Goal: Transaction & Acquisition: Purchase product/service

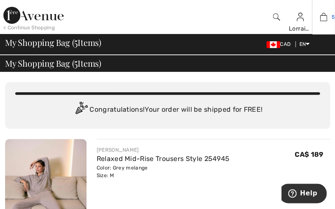
click at [322, 18] on img at bounding box center [323, 17] width 7 height 10
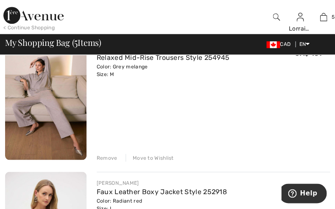
scroll to position [101, 0]
click at [105, 157] on div "Remove" at bounding box center [107, 158] width 21 height 8
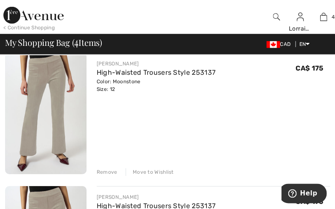
scroll to position [356, 0]
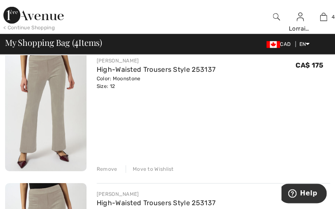
click at [104, 168] on div "Remove" at bounding box center [107, 169] width 21 height 8
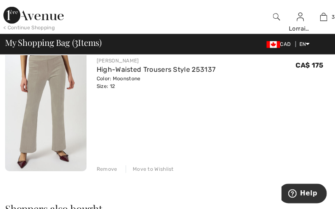
click at [104, 168] on div "Remove" at bounding box center [107, 169] width 21 height 8
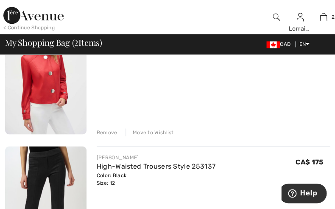
scroll to position [127, 0]
click at [48, 84] on img at bounding box center [45, 73] width 81 height 122
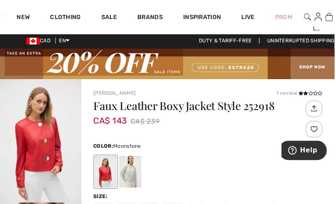
scroll to position [2, 1]
click at [127, 175] on div at bounding box center [130, 173] width 22 height 32
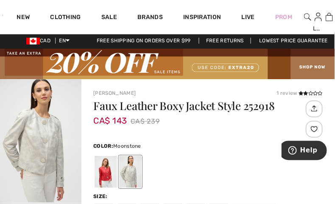
click at [36, 143] on img "1 / 4" at bounding box center [40, 140] width 82 height 123
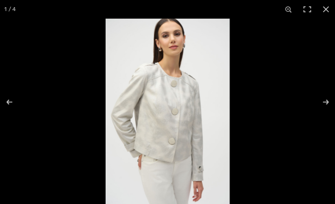
scroll to position [2, 0]
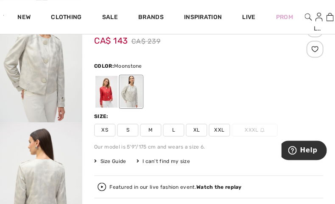
scroll to position [82, 0]
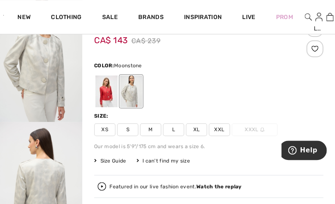
click at [175, 130] on span "L" at bounding box center [173, 129] width 21 height 13
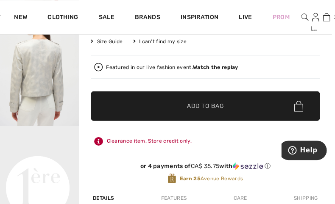
scroll to position [202, 4]
click at [219, 106] on span "Add to Bag" at bounding box center [205, 106] width 36 height 9
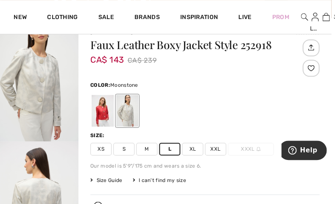
scroll to position [62, 4]
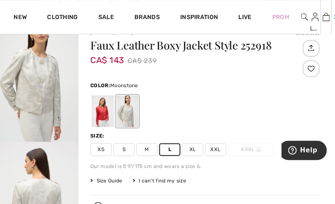
click at [325, 17] on img at bounding box center [325, 17] width 7 height 10
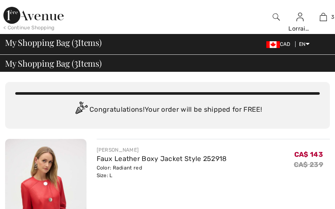
checkbox input "true"
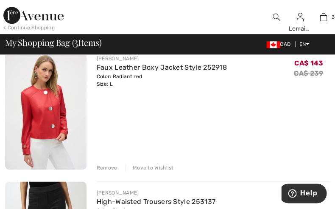
scroll to position [91, 0]
click at [108, 167] on div "Remove" at bounding box center [107, 168] width 21 height 8
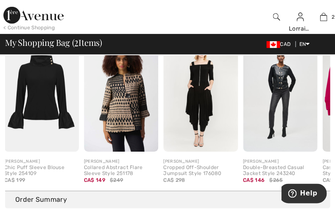
scroll to position [0, 1]
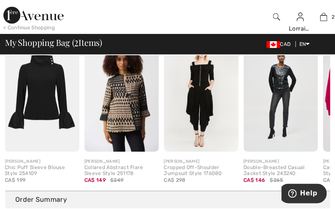
click at [126, 139] on img at bounding box center [121, 96] width 75 height 112
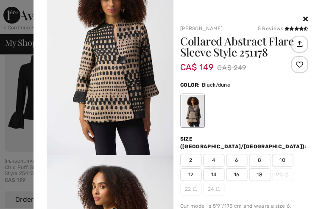
scroll to position [34, 0]
click at [189, 169] on span "12" at bounding box center [190, 174] width 21 height 13
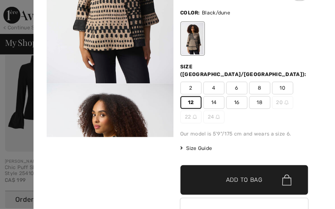
scroll to position [72, 0]
click at [246, 175] on span "Add to Bag" at bounding box center [244, 179] width 36 height 9
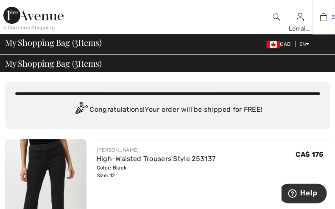
click at [323, 18] on img at bounding box center [323, 17] width 7 height 10
click at [333, 17] on span "3" at bounding box center [332, 17] width 3 height 8
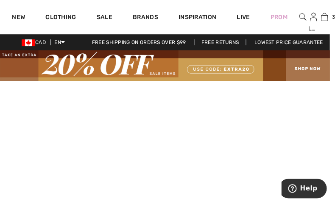
scroll to position [0, 6]
click at [325, 18] on img at bounding box center [324, 17] width 7 height 10
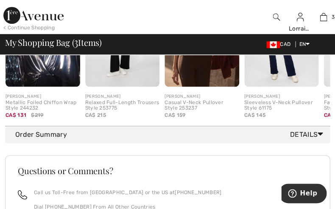
scroll to position [602, 0]
click at [319, 136] on icon at bounding box center [321, 133] width 6 height 9
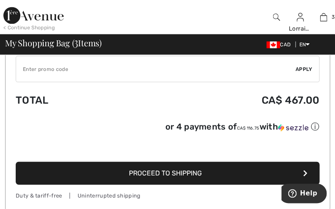
scroll to position [722, 0]
click at [179, 176] on span "Proceed to Shipping" at bounding box center [165, 172] width 73 height 8
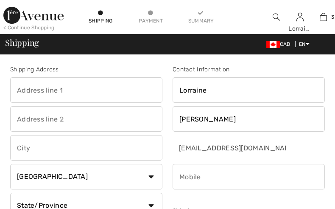
checkbox input "true"
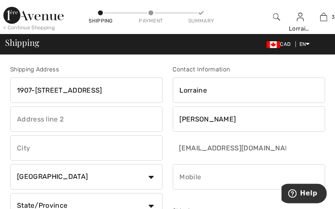
type input "1907-185 Legion Road N."
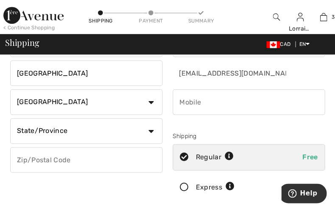
scroll to position [75, 0]
type input "TORONTO"
select select "ON"
type input "M8Y0A1"
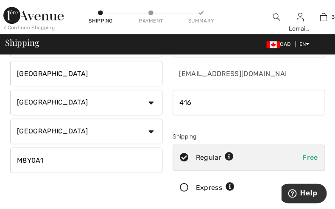
scroll to position [74, 0]
type input "4164502121"
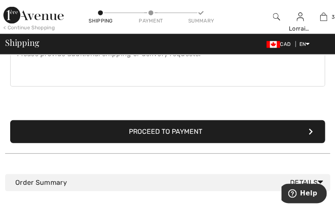
scroll to position [261, 0]
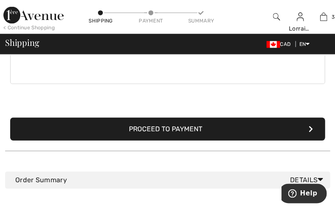
click at [188, 125] on button "Proceed to Payment" at bounding box center [167, 128] width 315 height 23
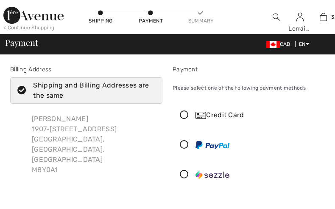
checkbox input "true"
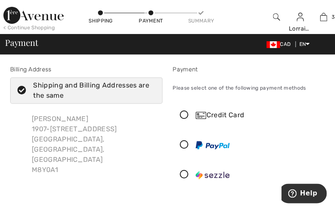
click at [181, 114] on icon at bounding box center [184, 115] width 22 height 9
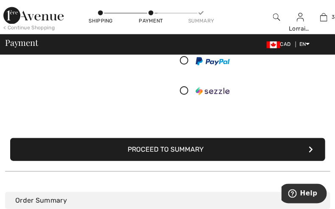
scroll to position [180, 0]
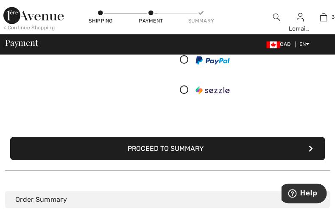
click at [202, 150] on button "Proceed to Summary" at bounding box center [167, 148] width 315 height 23
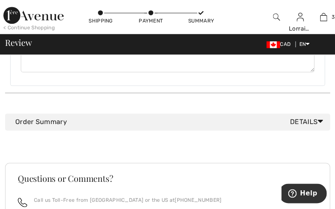
scroll to position [596, 0]
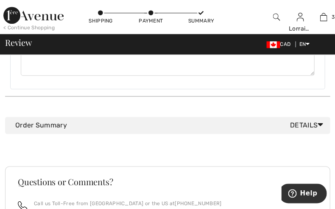
click at [319, 120] on icon at bounding box center [321, 124] width 6 height 9
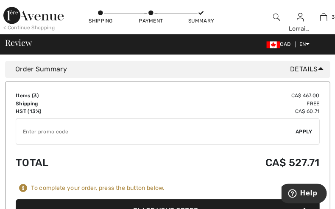
scroll to position [653, 0]
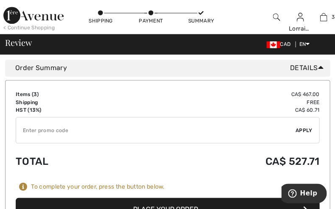
click at [191, 197] on button "Place Your Order" at bounding box center [168, 208] width 304 height 23
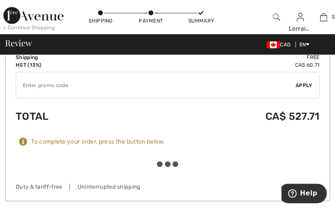
scroll to position [747, 0]
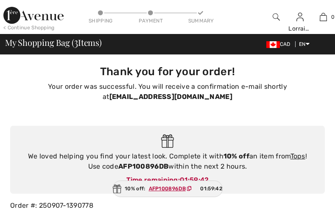
checkbox input "true"
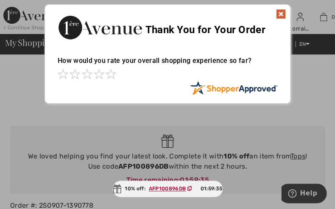
click at [281, 11] on img at bounding box center [281, 14] width 10 height 10
